Goal: Transaction & Acquisition: Purchase product/service

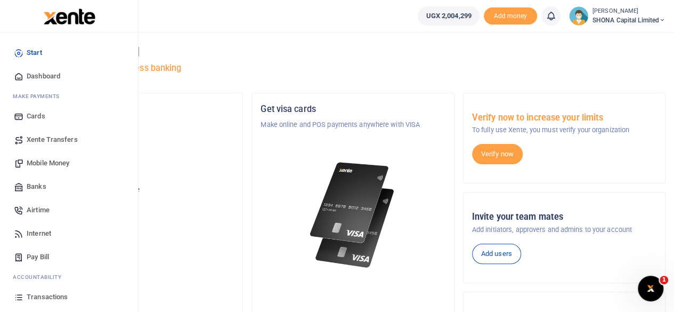
click at [65, 159] on span "Mobile Money" at bounding box center [48, 163] width 43 height 11
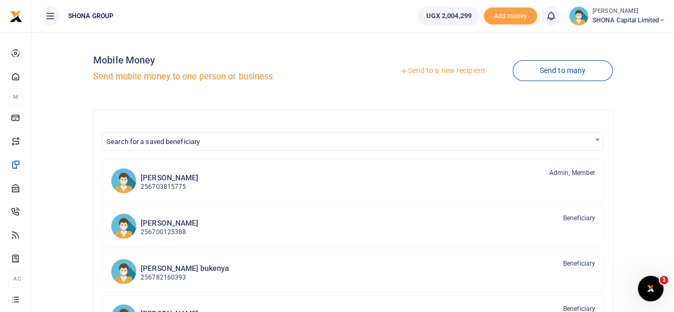
click at [421, 70] on link "Send to a new recipient" at bounding box center [442, 70] width 139 height 19
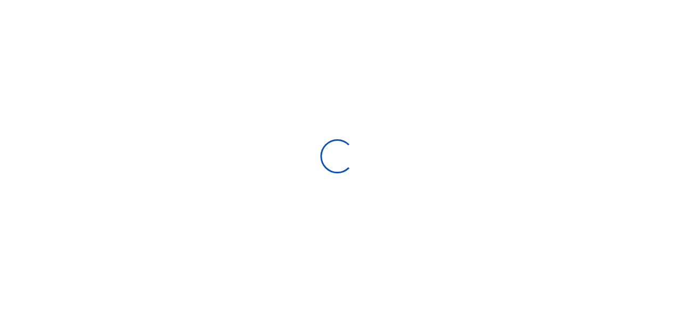
select select "Loading bundles"
select select
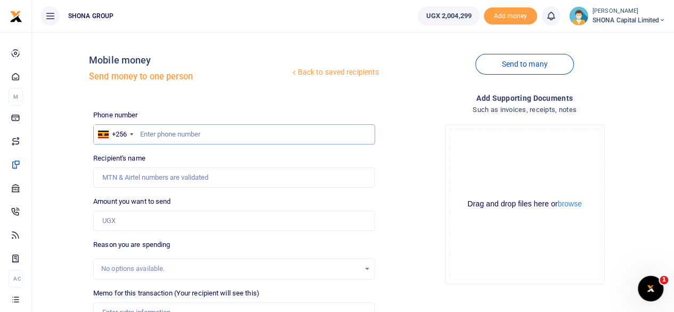
click at [192, 133] on input "text" at bounding box center [234, 134] width 282 height 20
type input "0"
type input "0771288673"
type input "[PERSON_NAME]"
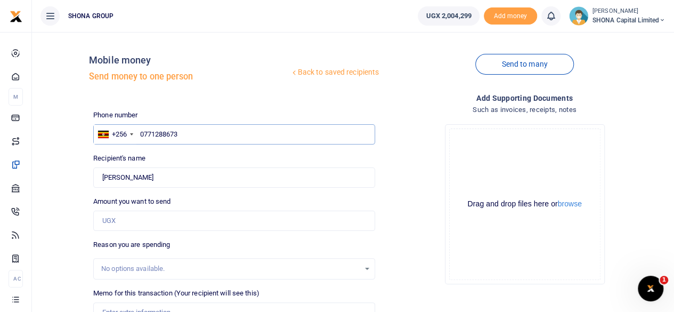
type input "0771288673"
click at [122, 224] on input "Amount you want to send" at bounding box center [234, 221] width 282 height 20
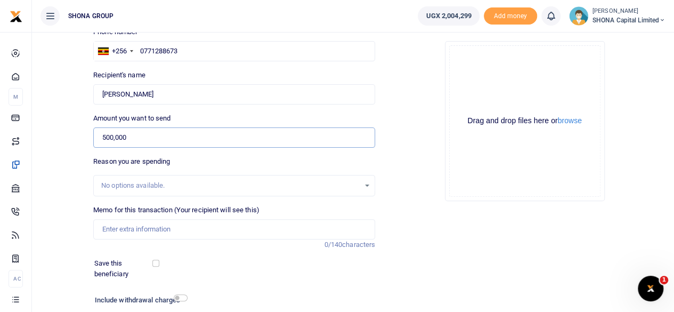
scroll to position [85, 0]
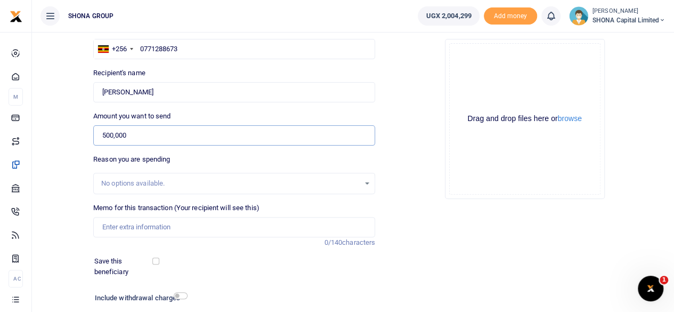
type input "500,000"
click at [169, 227] on input "Memo for this transaction (Your recipient will see this)" at bounding box center [234, 227] width 282 height 20
click at [223, 221] on input "Being expenses for Staff retreat" at bounding box center [234, 227] width 282 height 20
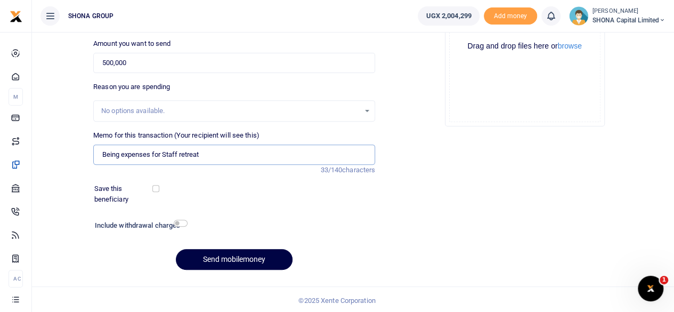
scroll to position [159, 0]
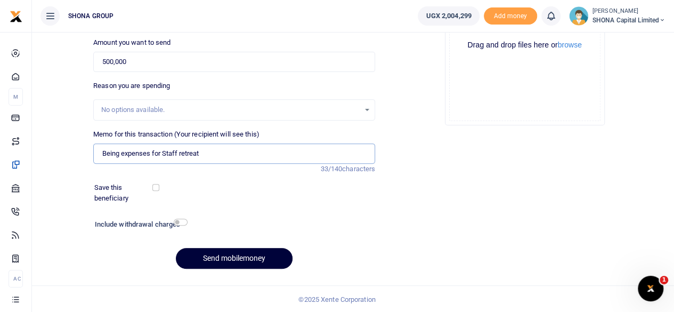
type input "Being expenses for Staff retreat"
click at [238, 257] on button "Send mobilemoney" at bounding box center [234, 258] width 117 height 21
